Goal: Task Accomplishment & Management: Complete application form

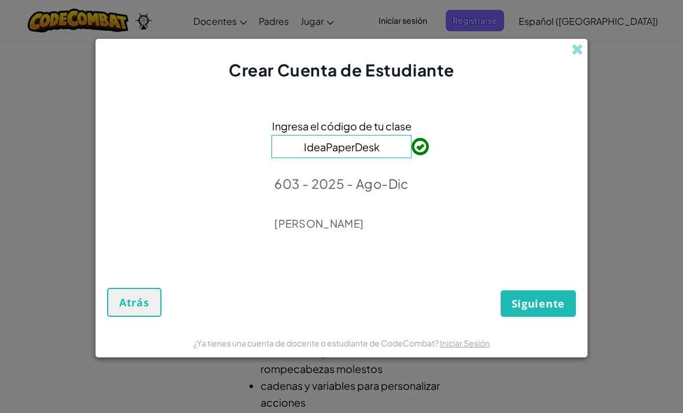
click at [536, 305] on span "Siguiente" at bounding box center [538, 303] width 53 height 14
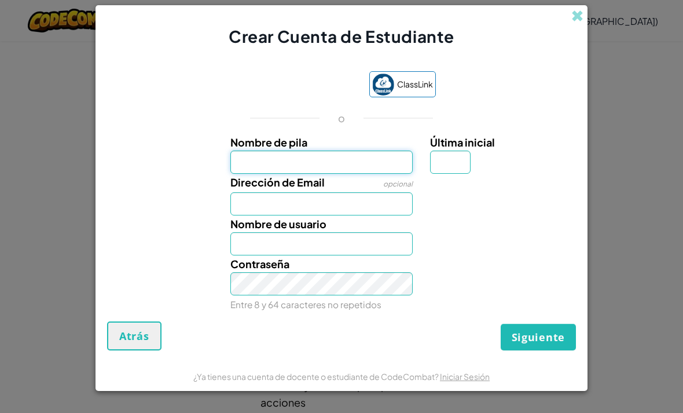
click at [389, 153] on input "Nombre de pila" at bounding box center [321, 161] width 183 height 23
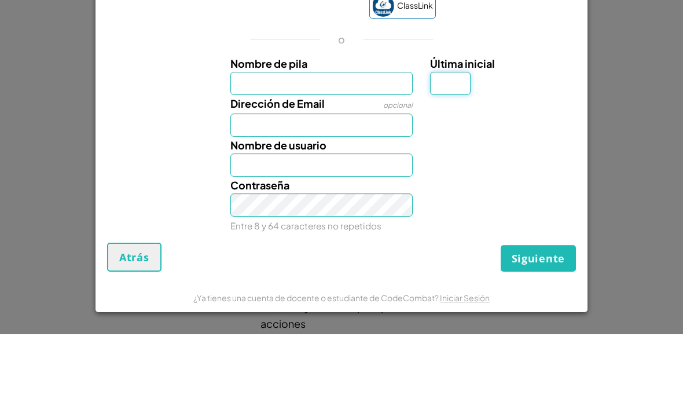
click at [637, 57] on div "Crear Cuenta de Estudiante ClassLink o Nombre de pila Última inicial Dirección …" at bounding box center [341, 206] width 683 height 413
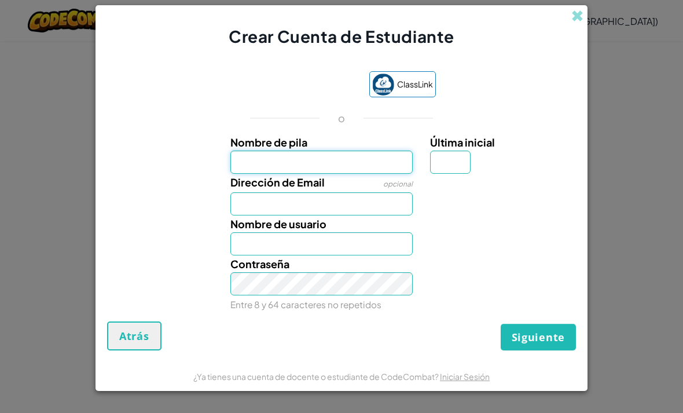
click at [365, 155] on input "Nombre de pila" at bounding box center [321, 161] width 183 height 23
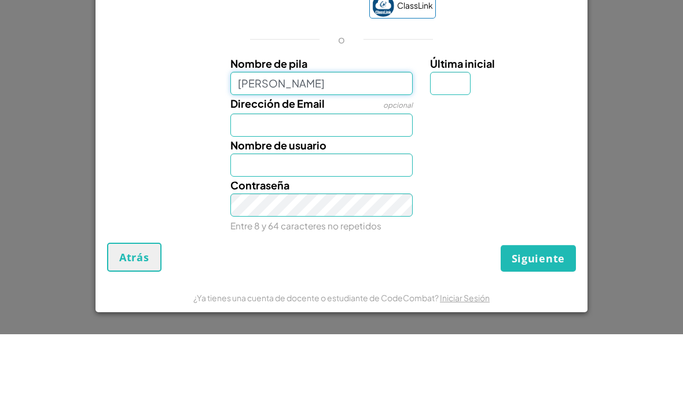
type input "[PERSON_NAME]"
click at [373, 192] on input "Dirección de Email" at bounding box center [321, 203] width 183 height 23
type input "[PERSON_NAME]"
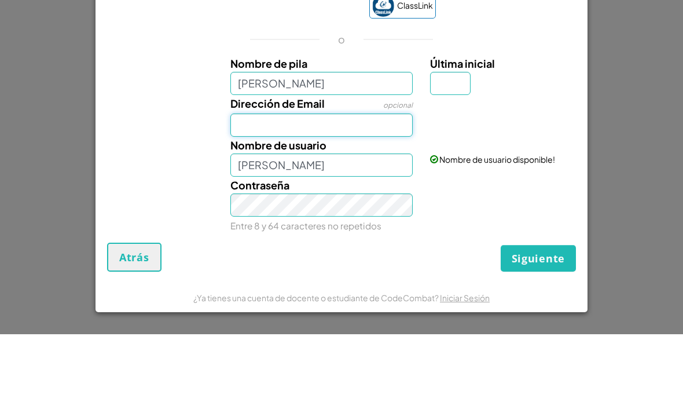
type input "[EMAIL_ADDRESS][DOMAIN_NAME]"
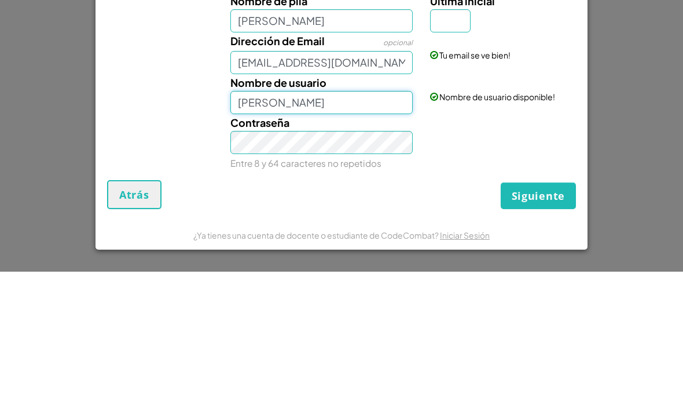
click at [354, 232] on input "[PERSON_NAME]" at bounding box center [321, 243] width 183 height 23
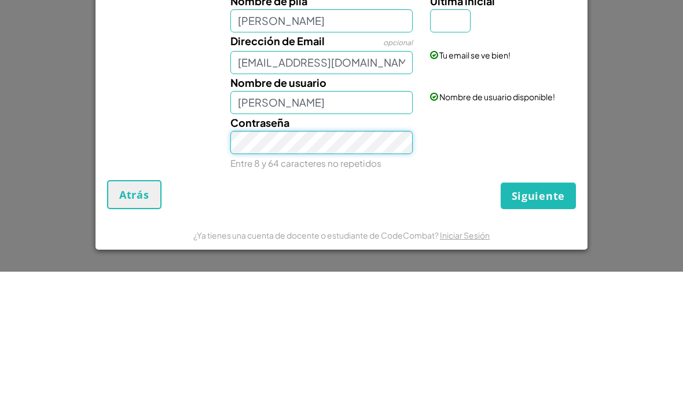
scroll to position [220, 0]
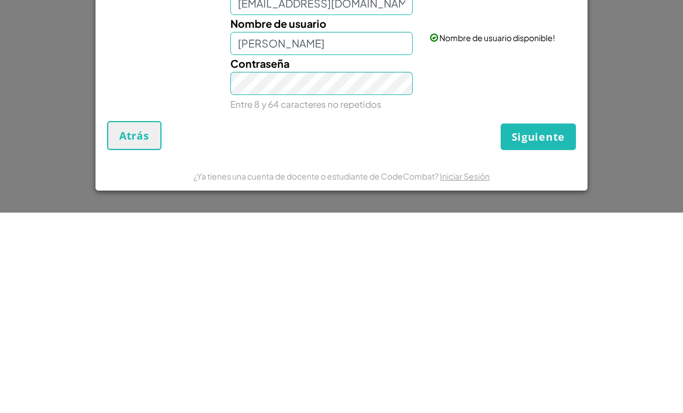
click at [430, 321] on div "Siguiente Atrás" at bounding box center [341, 335] width 469 height 29
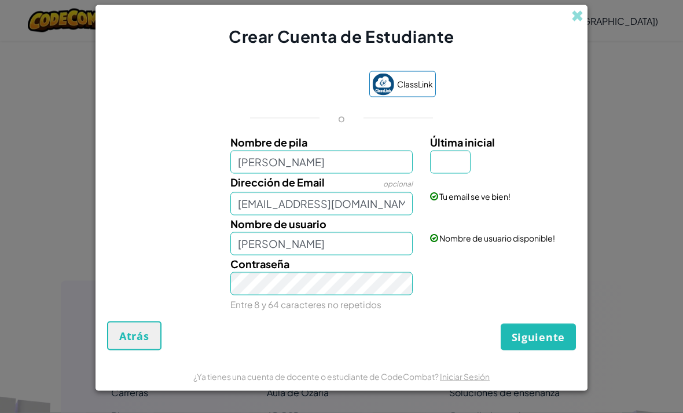
scroll to position [380, 0]
click at [459, 174] on input "Última inicial" at bounding box center [450, 161] width 41 height 23
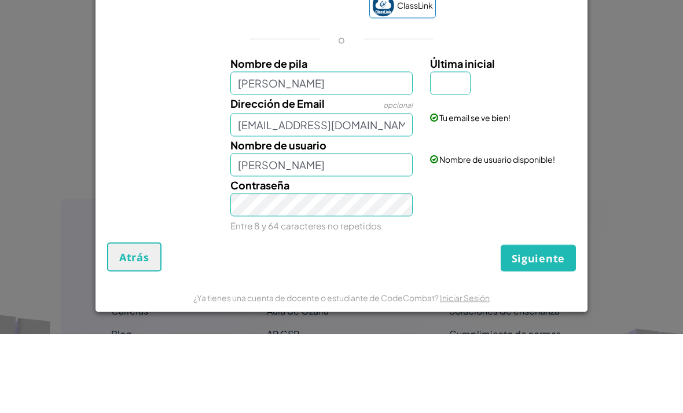
click at [539, 174] on div "Dirección de Email opcional [EMAIL_ADDRESS][DOMAIN_NAME] Tu email se ve bien!" at bounding box center [341, 195] width 480 height 42
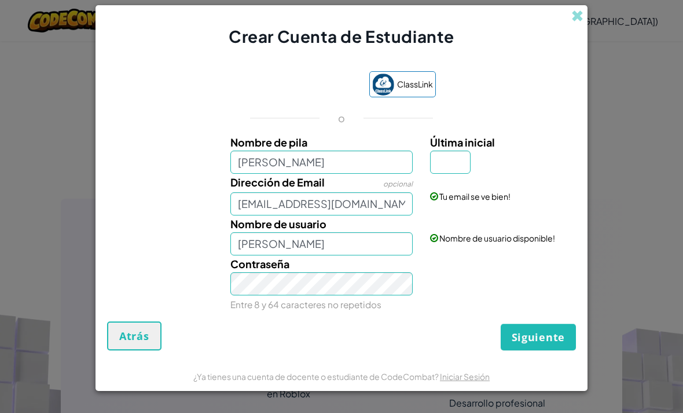
click at [540, 344] on span "Siguiente" at bounding box center [538, 337] width 53 height 14
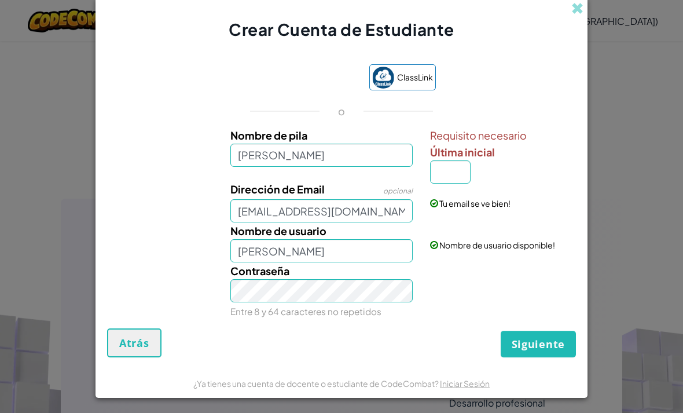
scroll to position [663, 0]
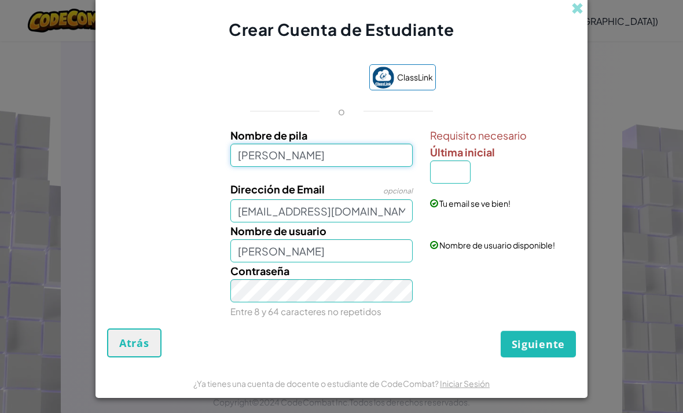
click at [378, 167] on input "[PERSON_NAME]" at bounding box center [321, 155] width 183 height 23
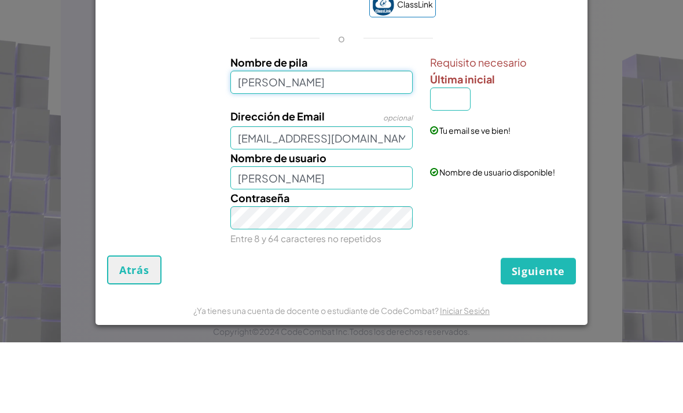
scroll to position [6, 0]
type input "[PERSON_NAME]"
click at [452, 158] on input "Última inicial" at bounding box center [450, 169] width 41 height 23
type input "[PERSON_NAME]"
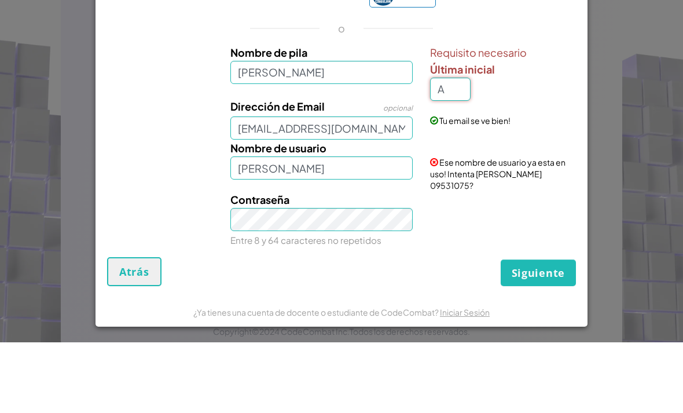
type input "A"
click at [539, 115] on div "Requisito necesario Última inicial A" at bounding box center [501, 143] width 143 height 57
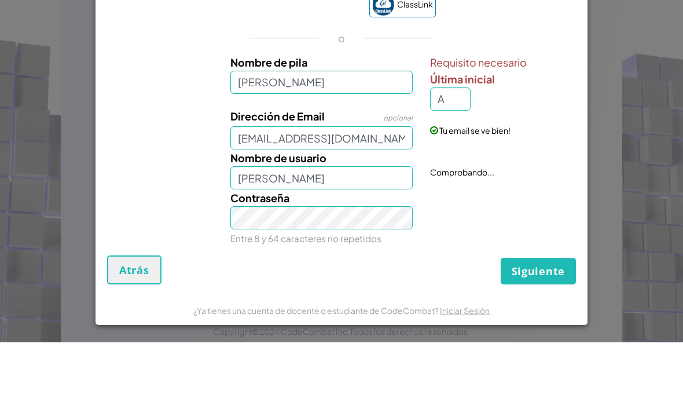
scroll to position [0, 0]
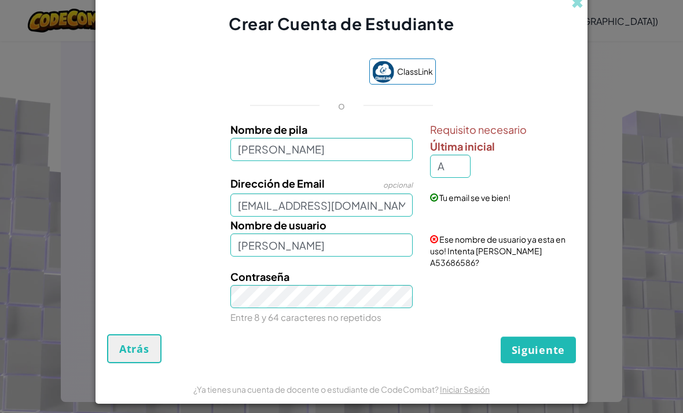
click at [535, 356] on span "Siguiente" at bounding box center [538, 350] width 53 height 14
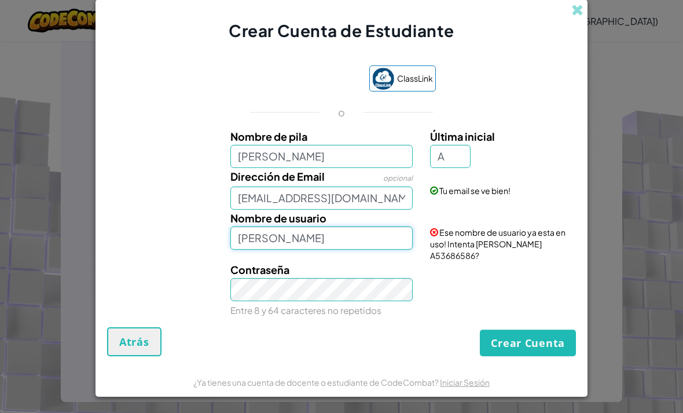
click at [341, 249] on input "[PERSON_NAME]" at bounding box center [321, 237] width 183 height 23
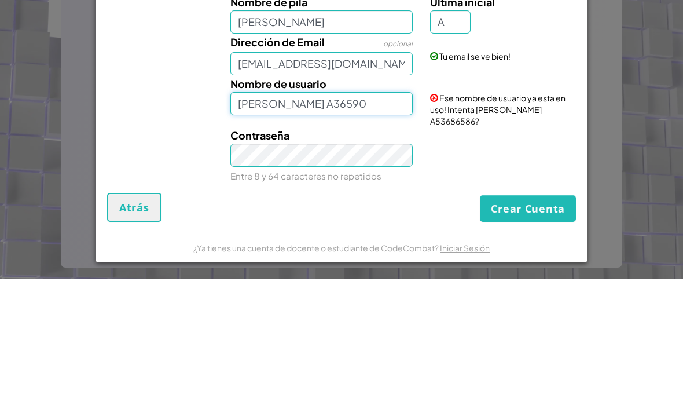
type input "[PERSON_NAME] A36590"
click at [530, 329] on button "Crear Cuenta" at bounding box center [528, 342] width 96 height 27
